Goal: Task Accomplishment & Management: Use online tool/utility

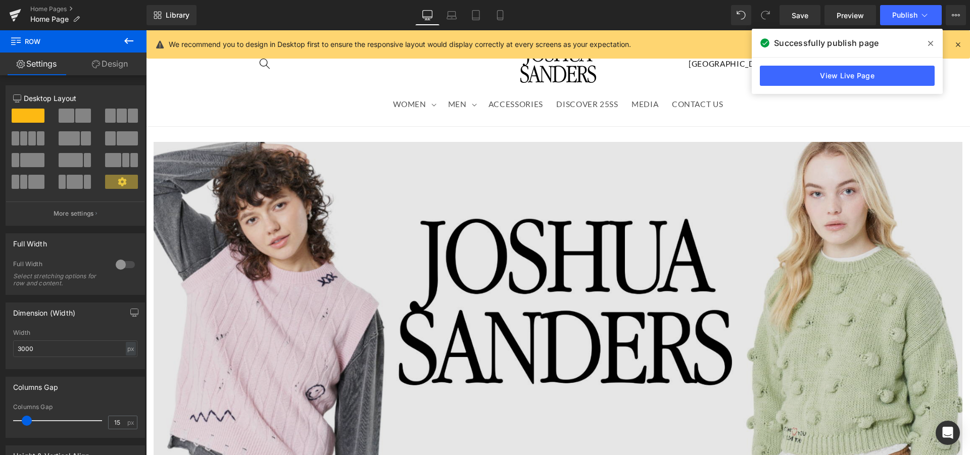
click at [344, 205] on img at bounding box center [558, 310] width 809 height 337
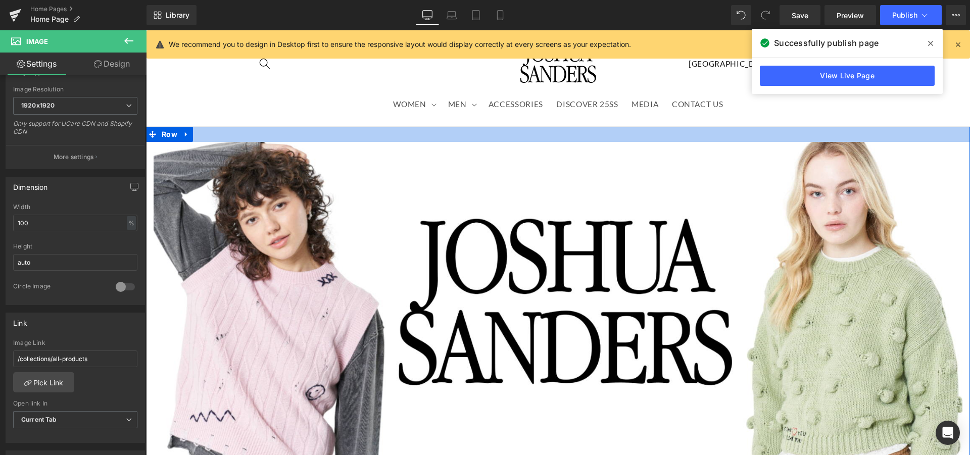
click at [429, 137] on div at bounding box center [558, 134] width 824 height 15
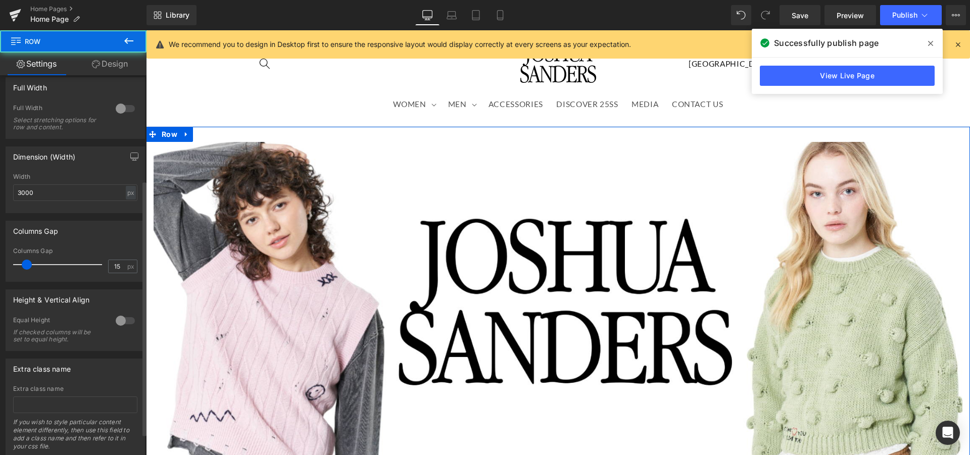
scroll to position [188, 0]
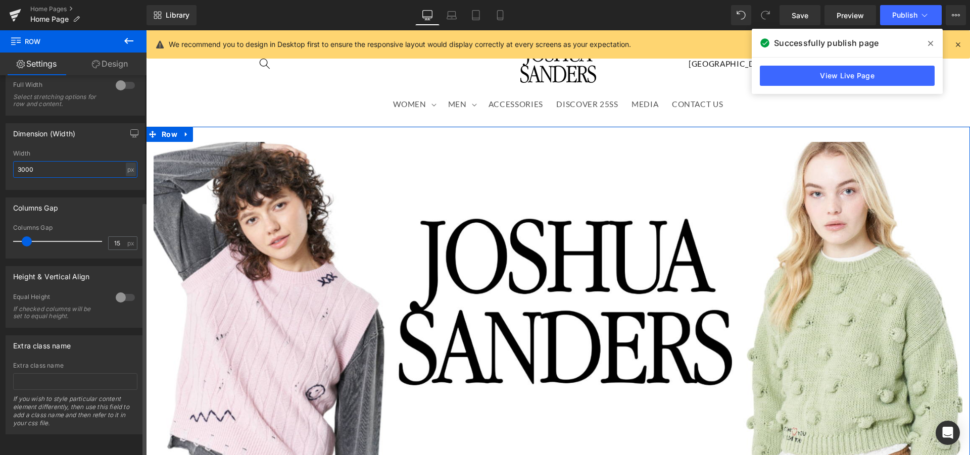
click at [52, 163] on input "3000" at bounding box center [75, 169] width 124 height 17
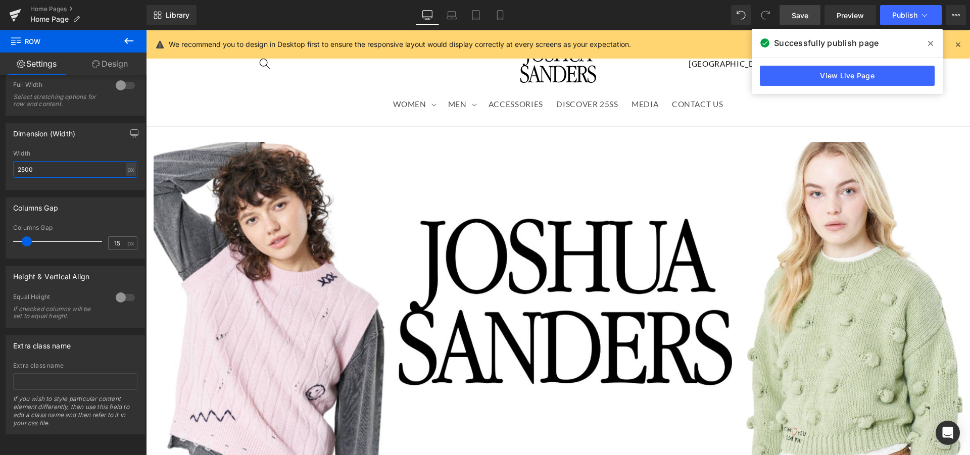
type input "2500"
click at [800, 17] on span "Save" at bounding box center [800, 15] width 17 height 11
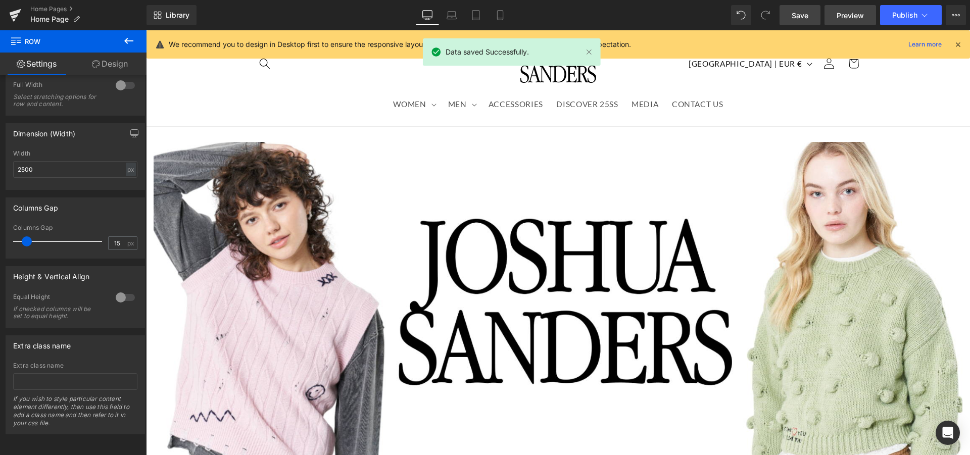
click at [858, 15] on span "Preview" at bounding box center [850, 15] width 27 height 11
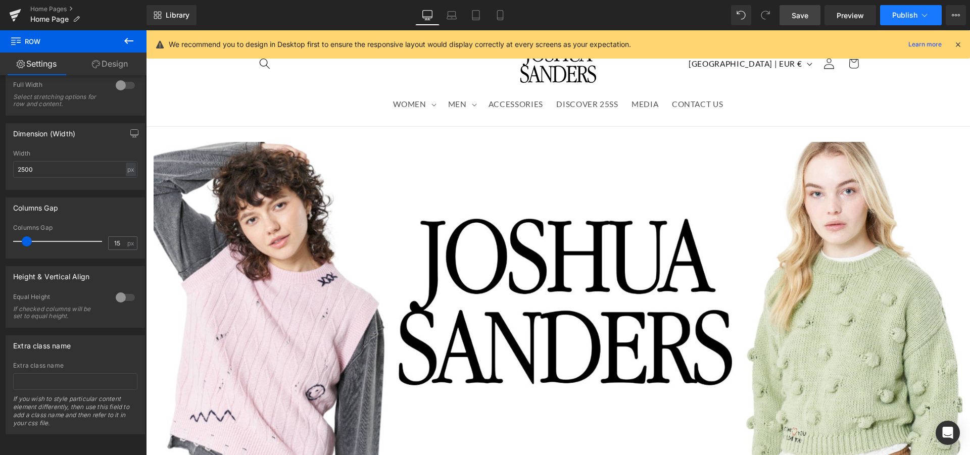
click at [921, 11] on icon at bounding box center [925, 15] width 10 height 10
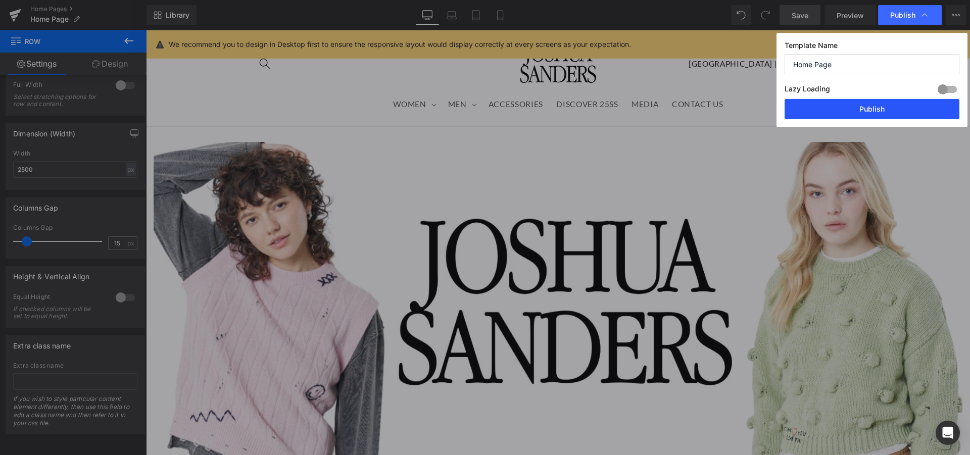
click at [823, 105] on button "Publish" at bounding box center [872, 109] width 175 height 20
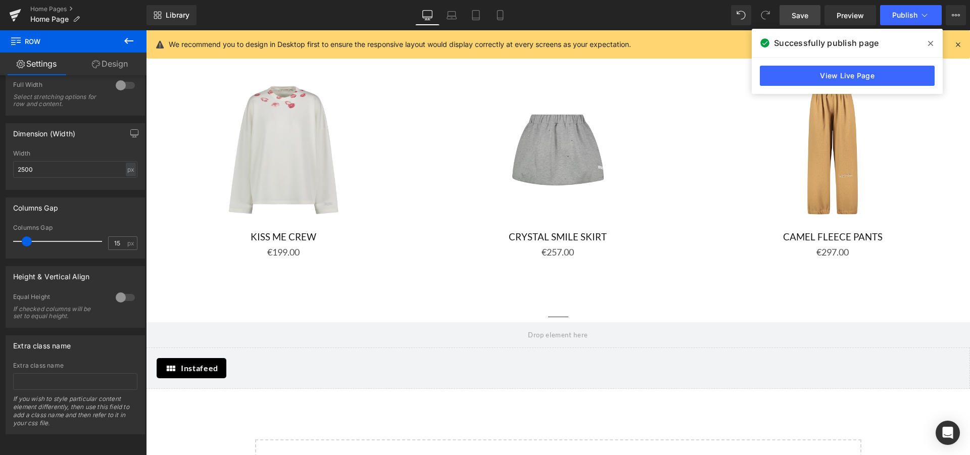
scroll to position [1649, 0]
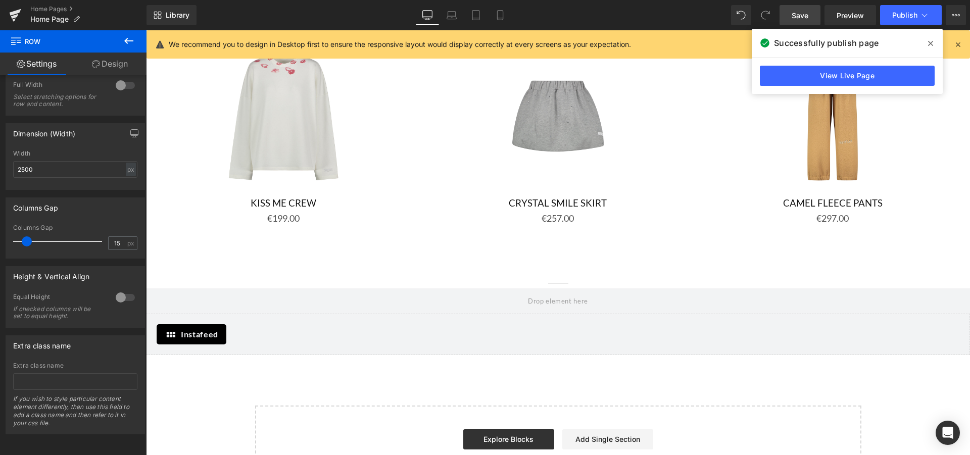
click at [121, 46] on button at bounding box center [128, 41] width 35 height 22
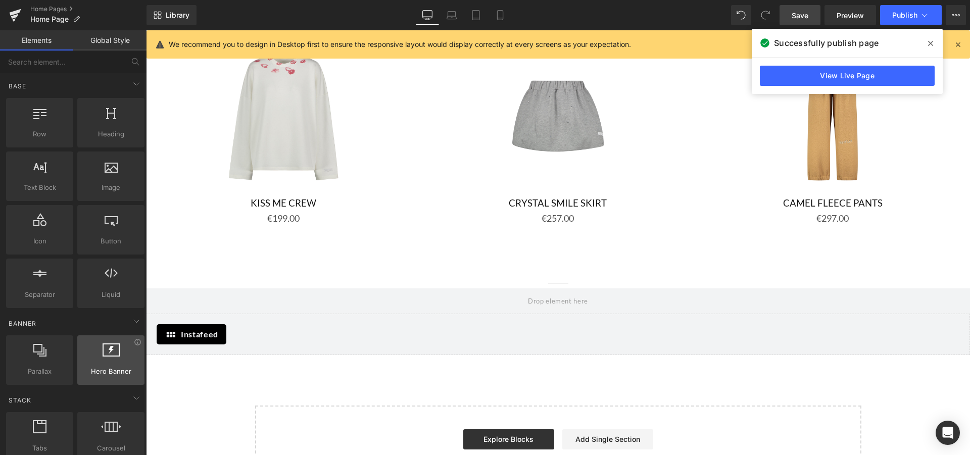
scroll to position [103, 0]
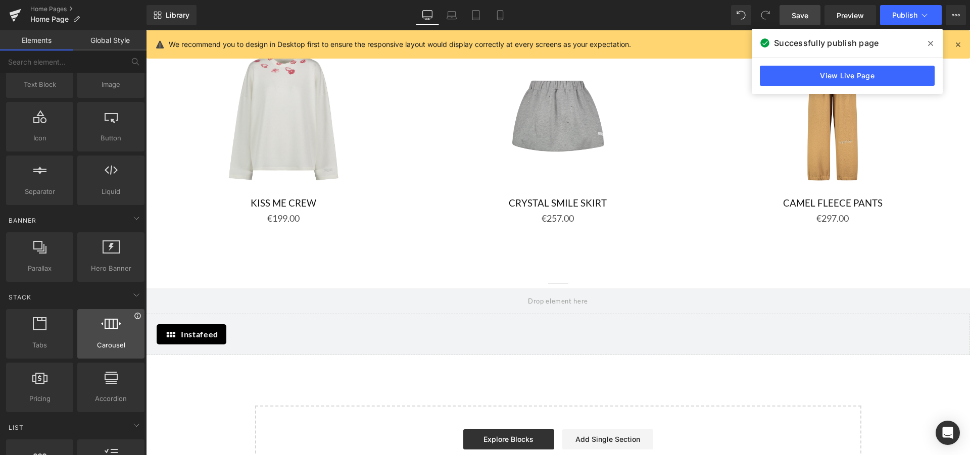
click at [134, 317] on icon at bounding box center [137, 316] width 6 height 6
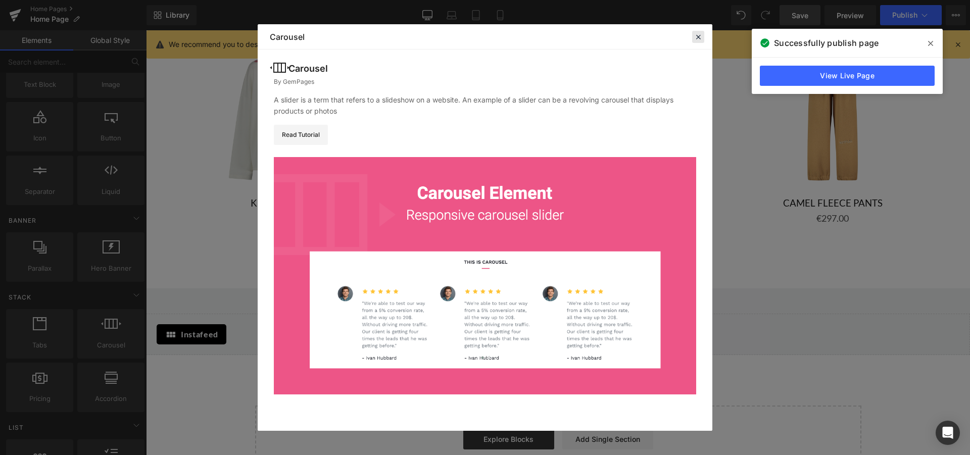
click at [701, 36] on icon at bounding box center [698, 36] width 9 height 9
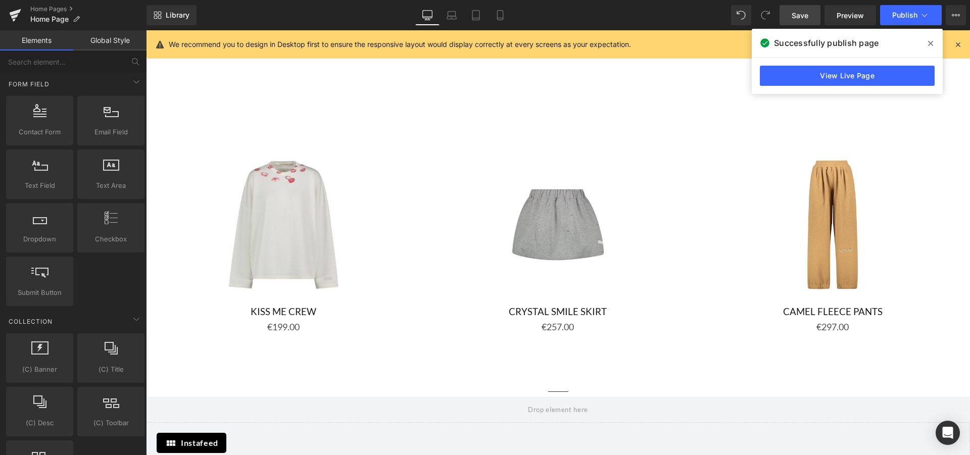
scroll to position [1546, 0]
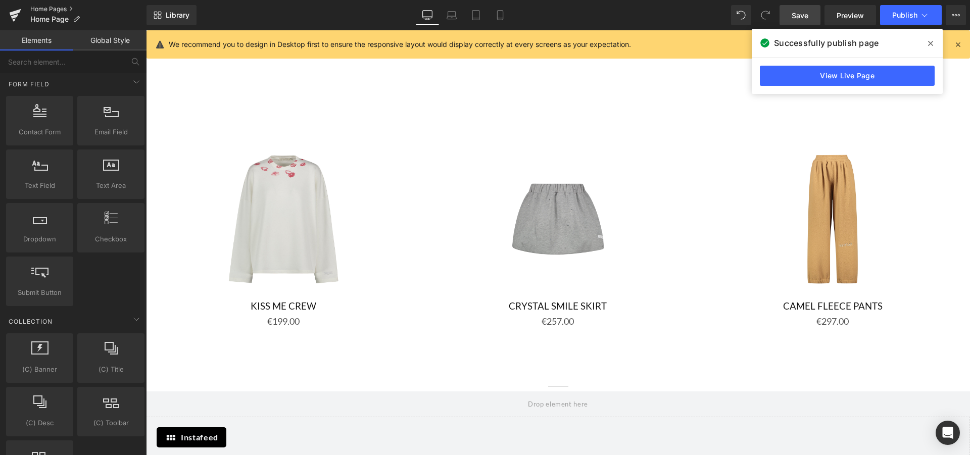
click at [42, 8] on link "Home Pages" at bounding box center [88, 9] width 116 height 8
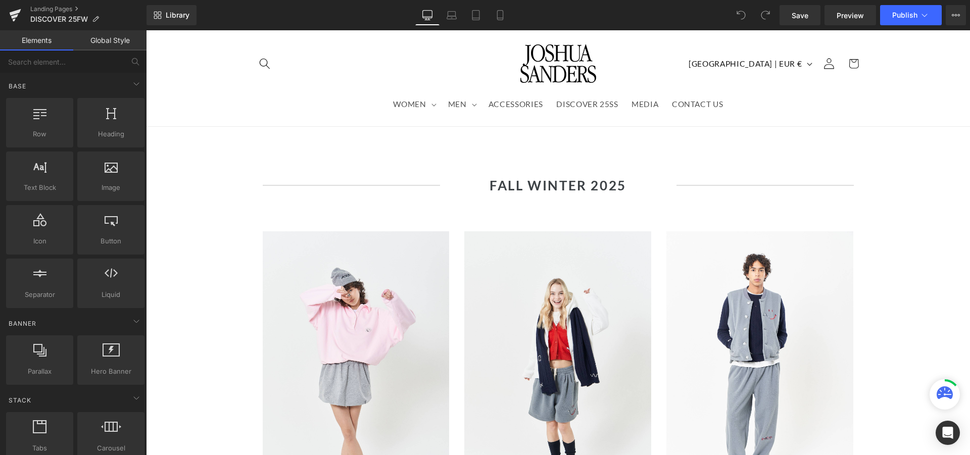
click at [912, 12] on span "Publish" at bounding box center [904, 15] width 25 height 8
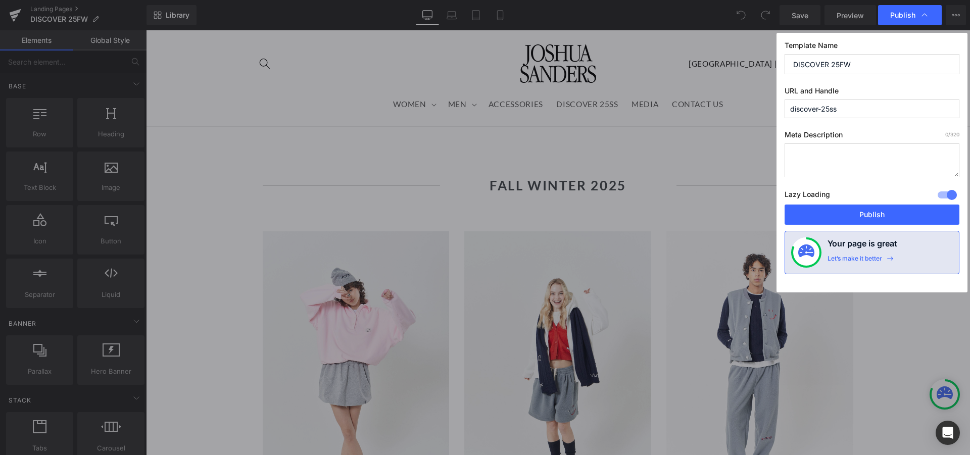
drag, startPoint x: 908, startPoint y: 213, endPoint x: 850, endPoint y: 114, distance: 114.8
click at [850, 117] on div "Template Name DISCOVER 25FW URL and Handle discover-25ss Meta Description 0 /32…" at bounding box center [872, 163] width 191 height 260
click at [850, 114] on input "discover-25ss" at bounding box center [872, 109] width 175 height 19
type input "discover-25fw"
click at [877, 159] on textarea at bounding box center [872, 161] width 175 height 34
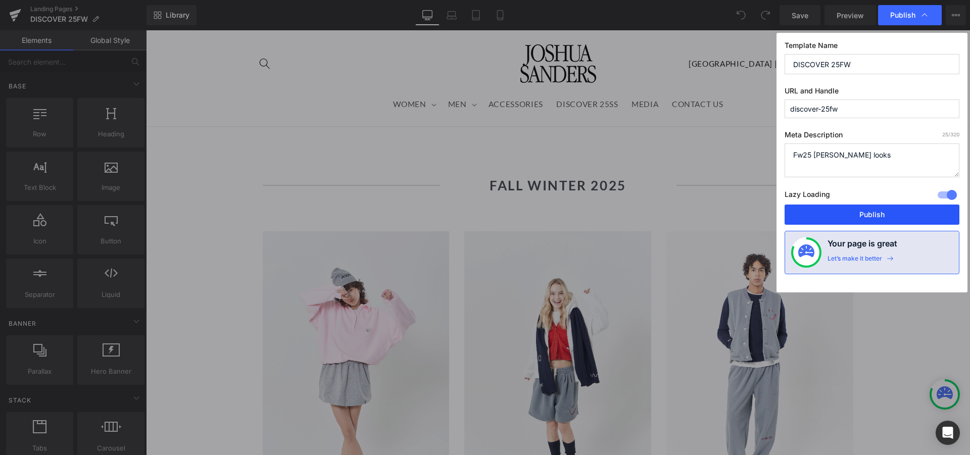
type textarea "Fw25 [PERSON_NAME] looks"
click at [913, 208] on button "Publish" at bounding box center [872, 215] width 175 height 20
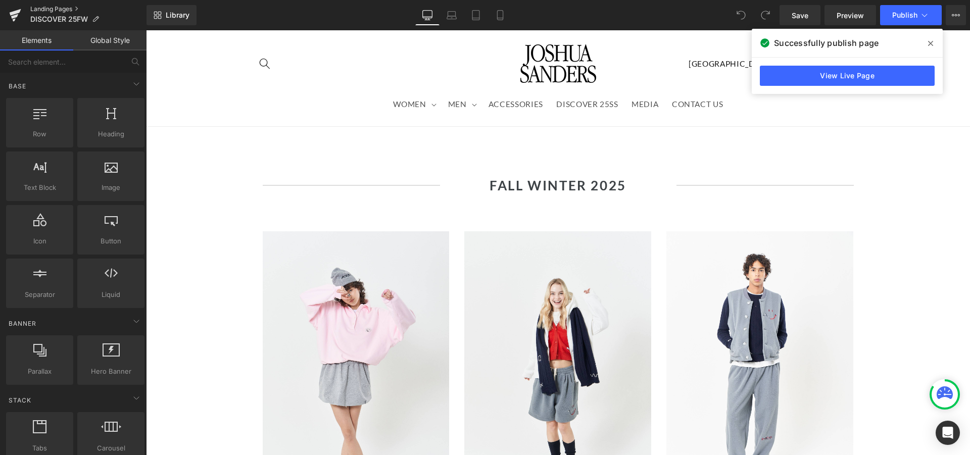
click at [53, 5] on link "Landing Pages" at bounding box center [88, 9] width 116 height 8
